Goal: Task Accomplishment & Management: Use online tool/utility

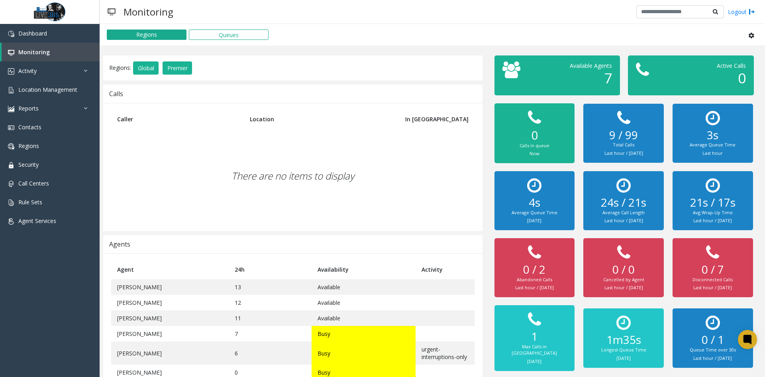
click at [321, 162] on div "There are no items to display" at bounding box center [292, 176] width 363 height 94
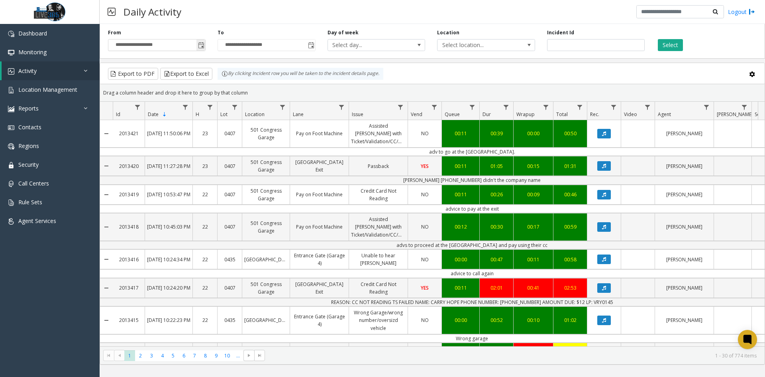
click at [205, 44] on span "Toggle popup" at bounding box center [200, 45] width 9 height 13
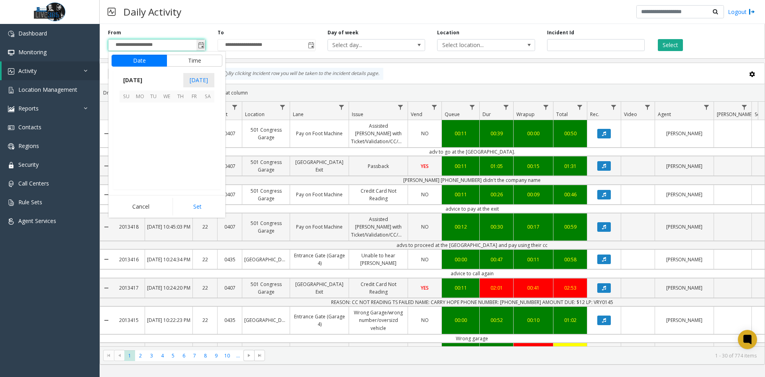
scroll to position [143121, 0]
click at [203, 119] on span "11" at bounding box center [208, 123] width 14 height 14
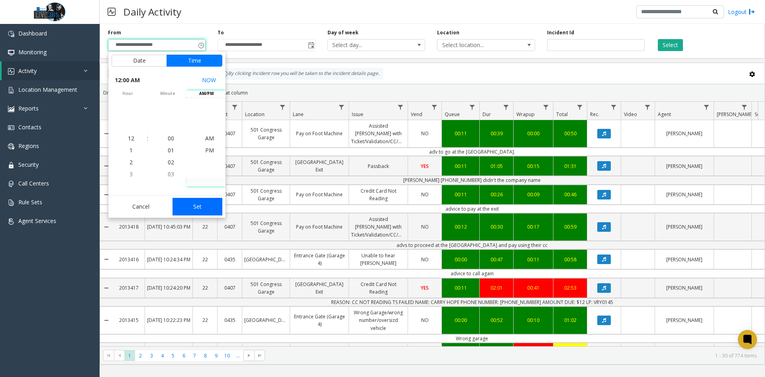
click at [206, 206] on button "Set" at bounding box center [198, 207] width 50 height 18
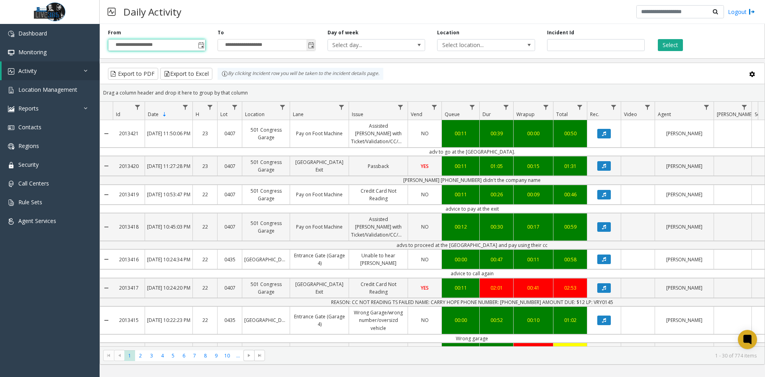
click at [311, 48] on span "Toggle popup" at bounding box center [311, 45] width 6 height 6
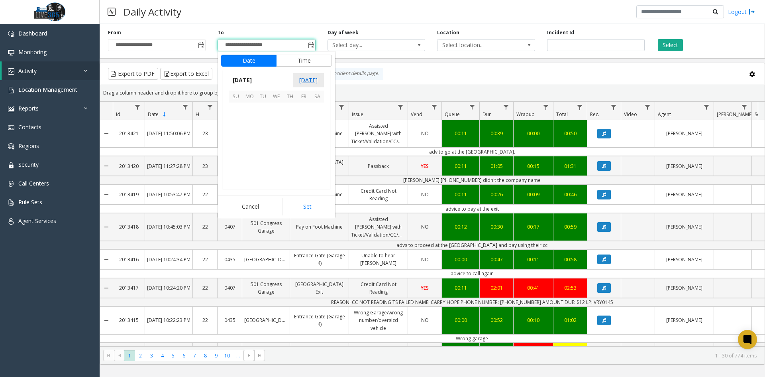
scroll to position [12, 0]
click at [316, 120] on span "11" at bounding box center [317, 123] width 14 height 14
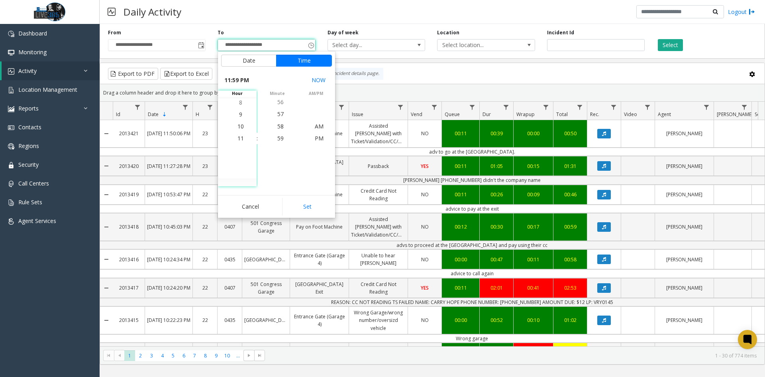
click at [313, 202] on button "Set" at bounding box center [307, 207] width 50 height 18
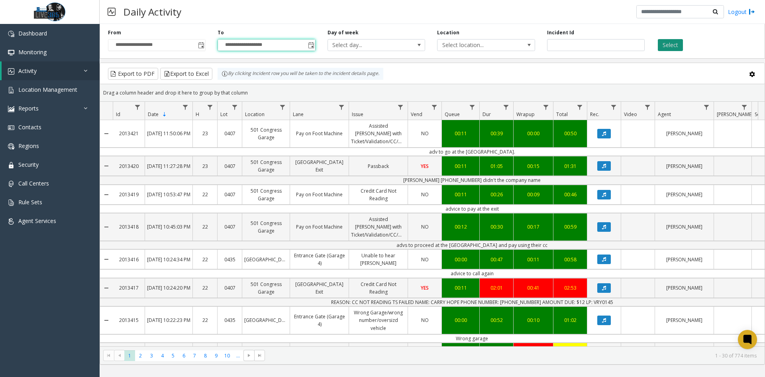
click at [676, 43] on button "Select" at bounding box center [670, 45] width 25 height 12
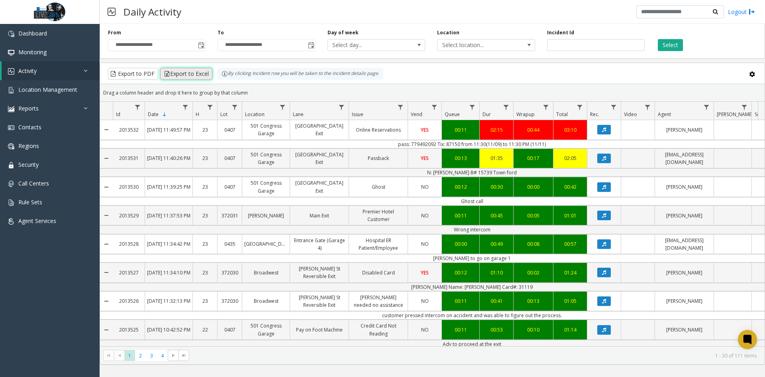
click at [193, 70] on button "Export to Excel" at bounding box center [186, 74] width 52 height 12
